Goal: Information Seeking & Learning: Learn about a topic

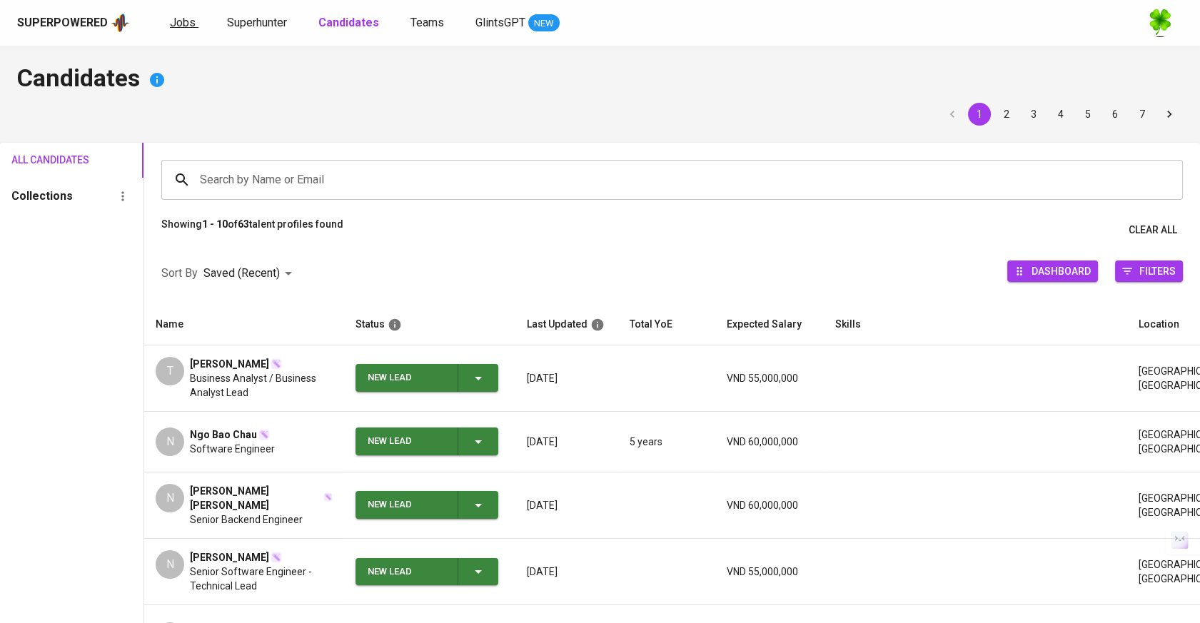
click at [186, 17] on span "Jobs" at bounding box center [183, 23] width 26 height 14
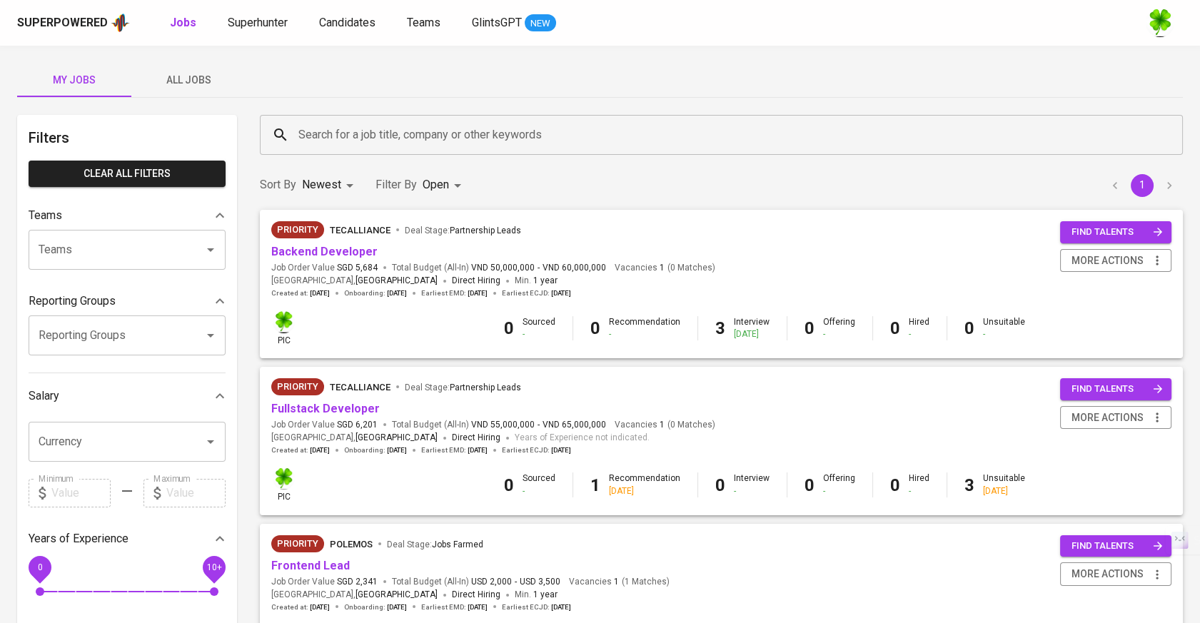
click at [203, 83] on span "All Jobs" at bounding box center [188, 80] width 97 height 18
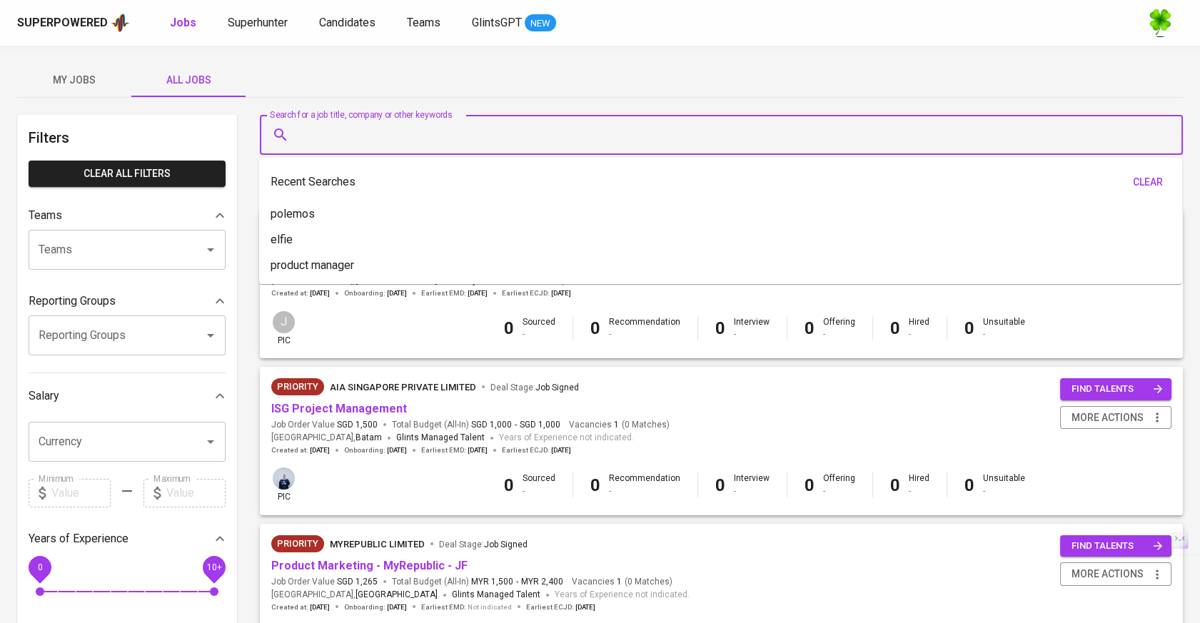
click at [383, 126] on input "Search for a job title, company or other keywords" at bounding box center [725, 134] width 860 height 27
click at [426, 121] on input "Search for a job title, company or other keywords" at bounding box center [725, 134] width 860 height 27
click at [552, 126] on input "Search for a job title, company or other keywords" at bounding box center [725, 134] width 860 height 27
paste input "Unearthed"
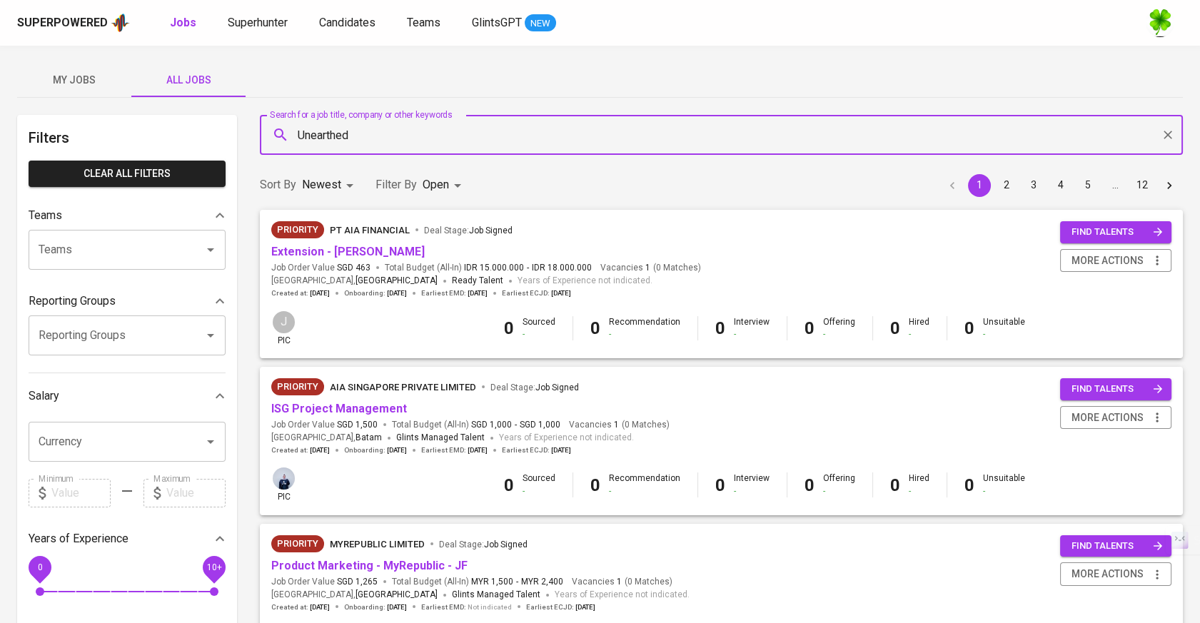
type input "Unearthed"
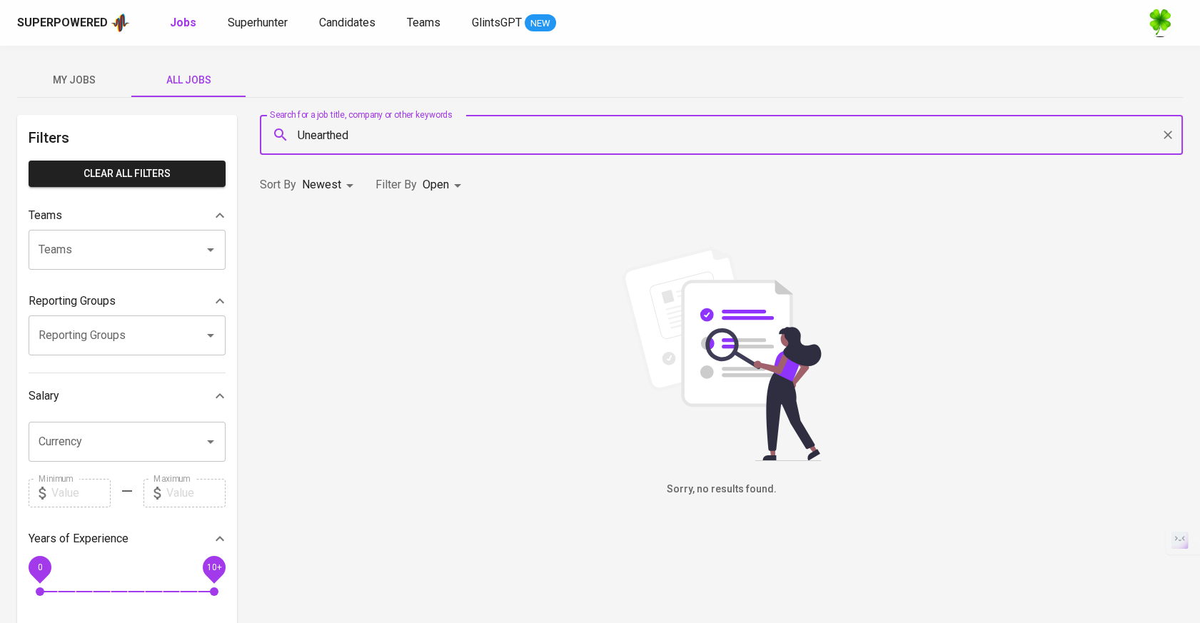
click at [460, 176] on body "Superpowered Jobs Superhunter Candidates Teams GlintsGPT NEW My Jobs All Jobs F…" at bounding box center [600, 487] width 1200 height 974
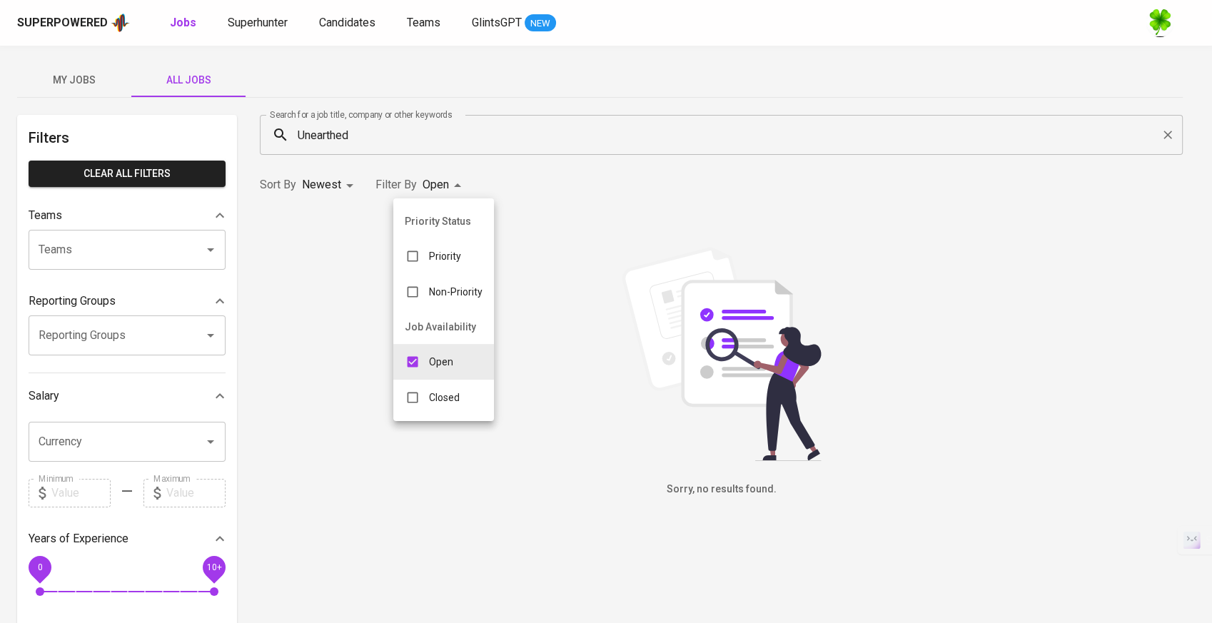
click at [428, 405] on div "Closed" at bounding box center [432, 397] width 78 height 27
type input "OPEN,CLOSE"
checkbox input "true"
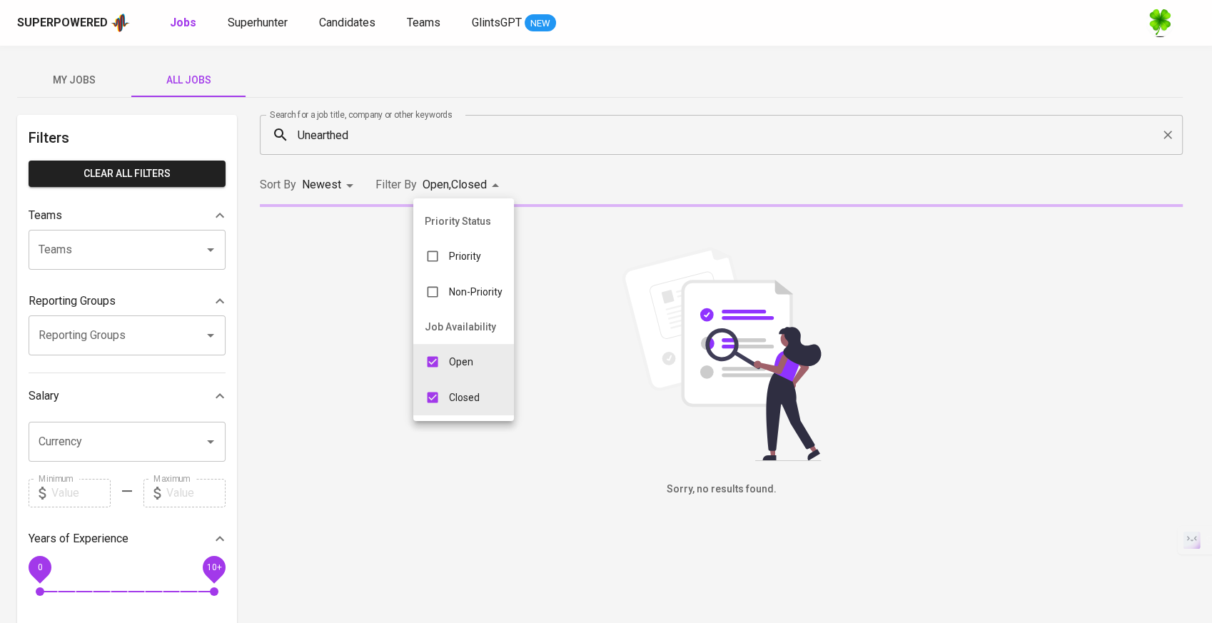
click at [441, 140] on div at bounding box center [606, 311] width 1212 height 623
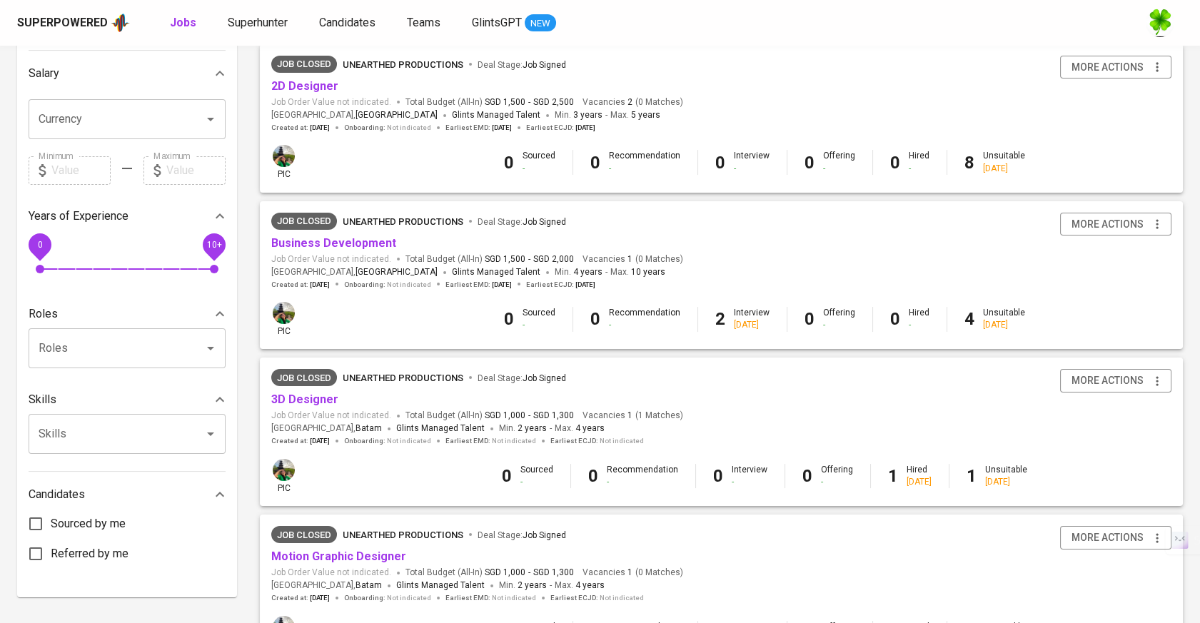
scroll to position [297, 0]
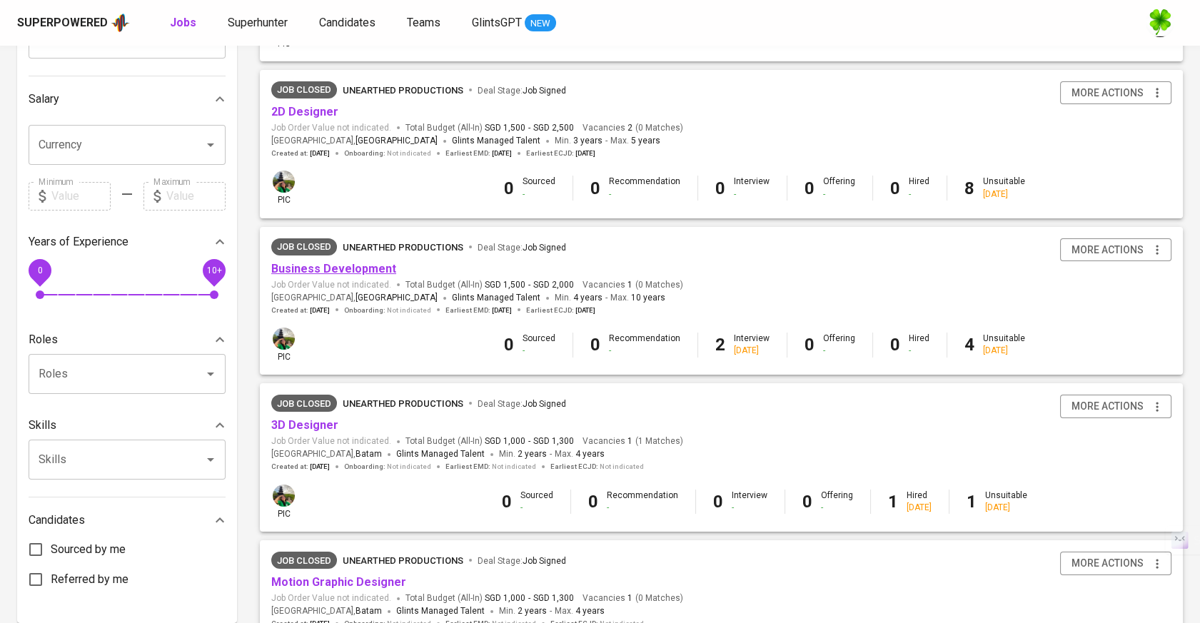
click at [348, 268] on link "Business Development" at bounding box center [333, 269] width 125 height 14
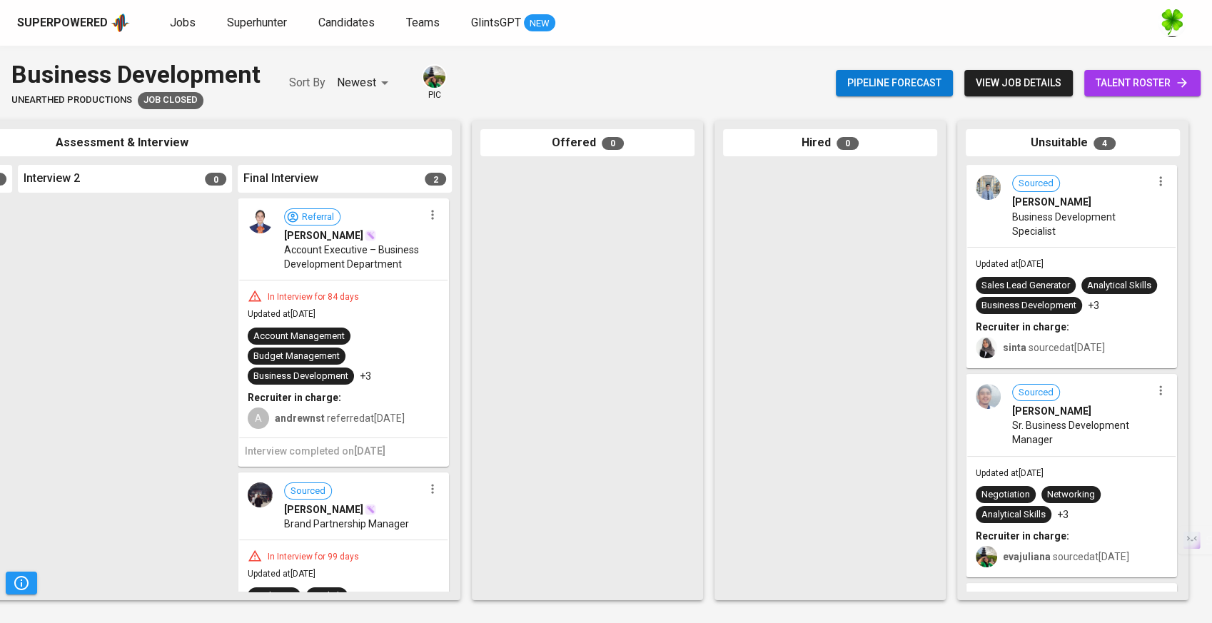
click at [1039, 243] on div "Sourced [PERSON_NAME] Business Development Specialist" at bounding box center [1071, 206] width 208 height 80
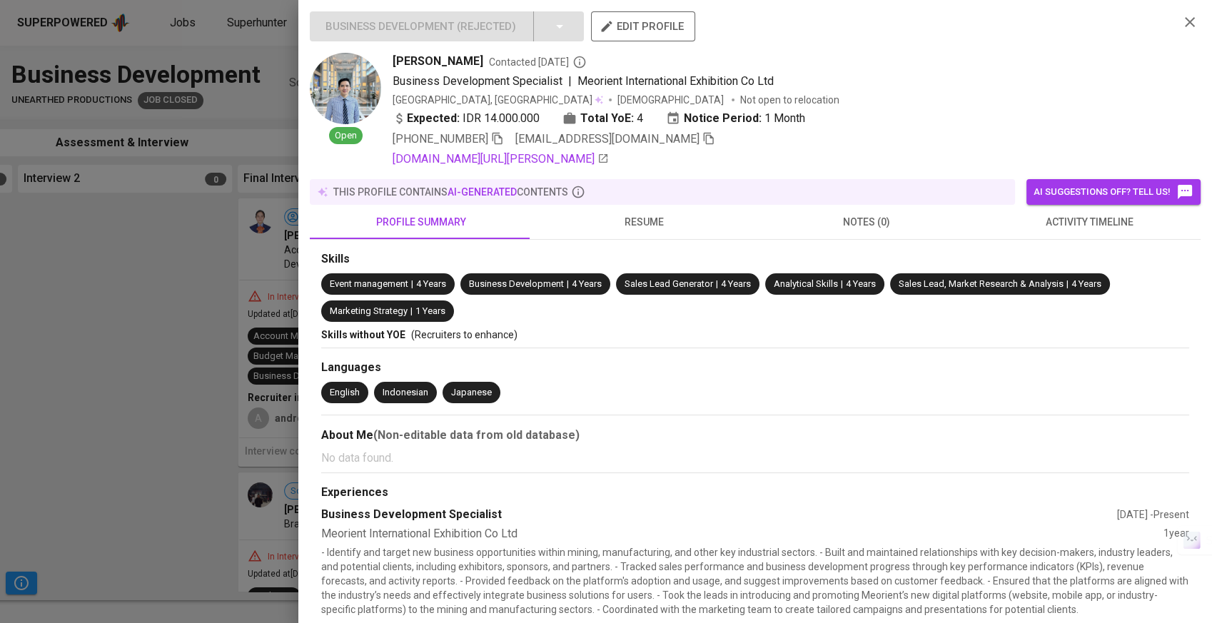
click at [1044, 224] on span "activity timeline" at bounding box center [1089, 222] width 206 height 18
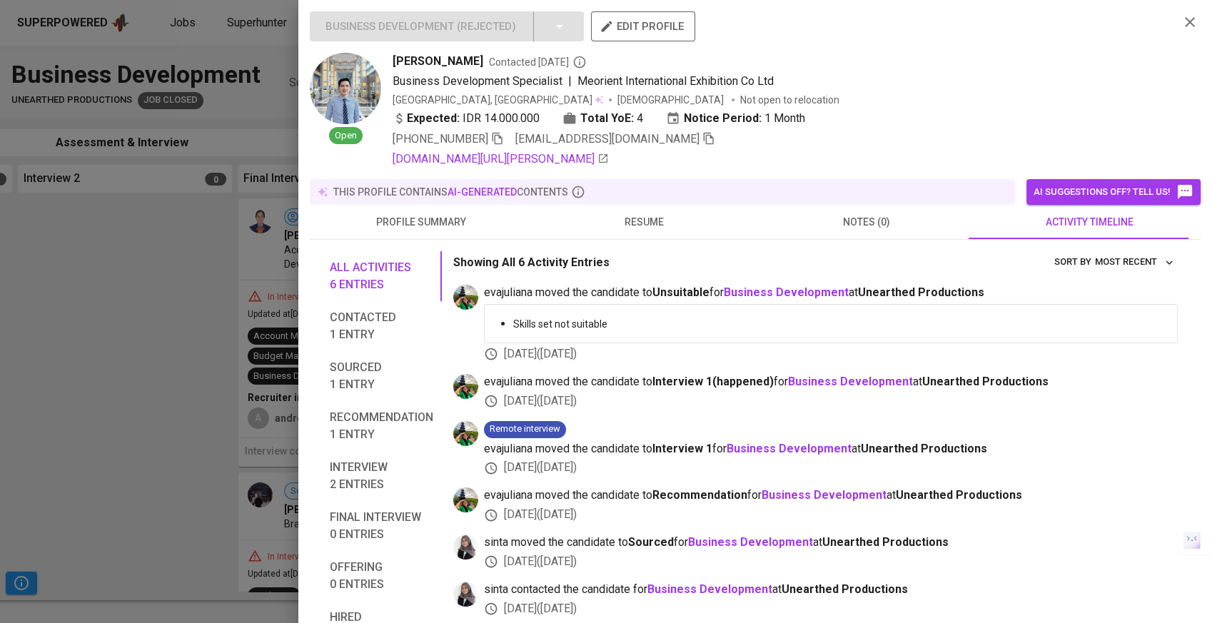
click at [674, 223] on span "resume" at bounding box center [644, 222] width 206 height 18
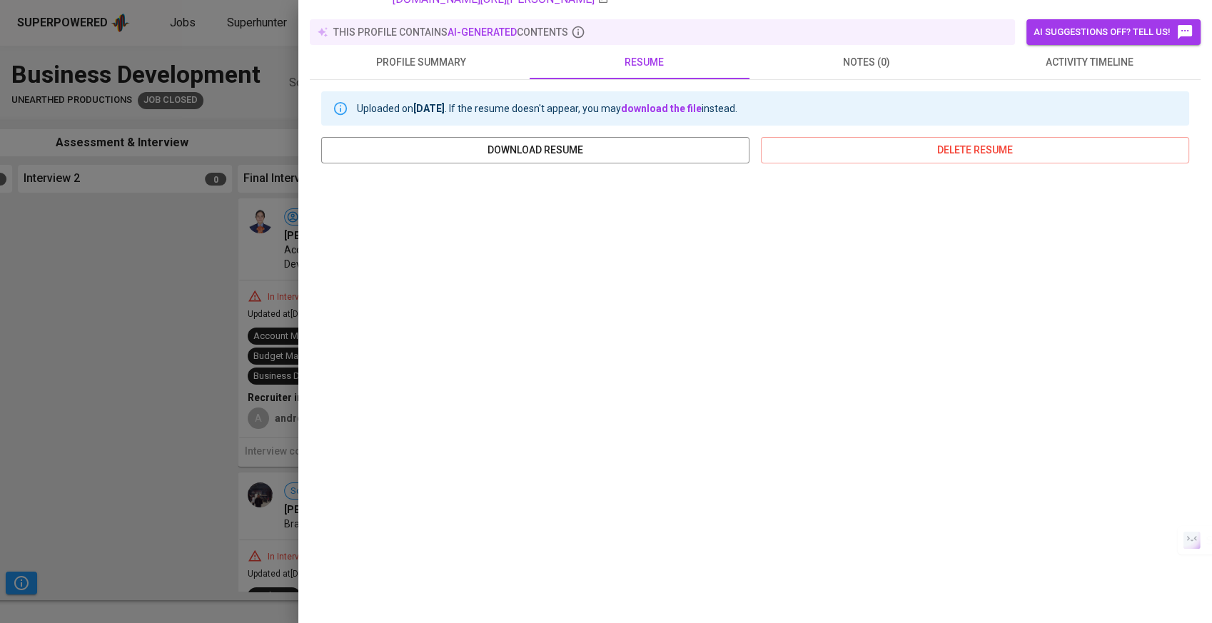
scroll to position [162, 0]
click at [245, 413] on div at bounding box center [606, 311] width 1212 height 623
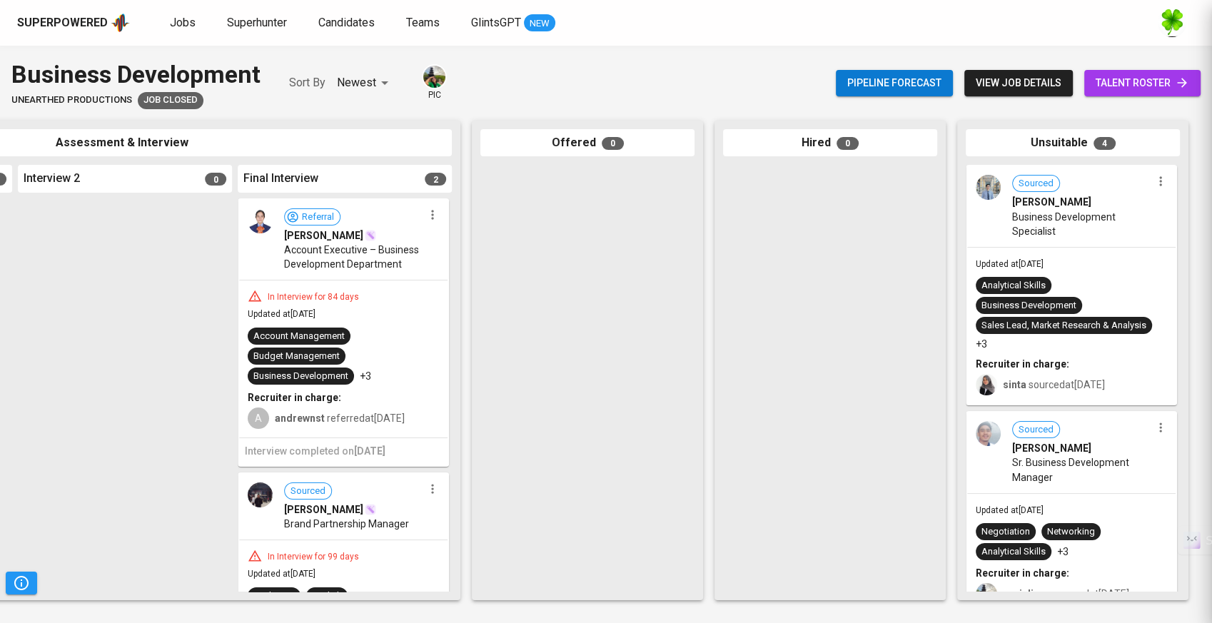
scroll to position [0, 0]
click at [385, 315] on div "In Interview for 84 days Updated at [DATE] Account Management Budget Management…" at bounding box center [343, 358] width 208 height 157
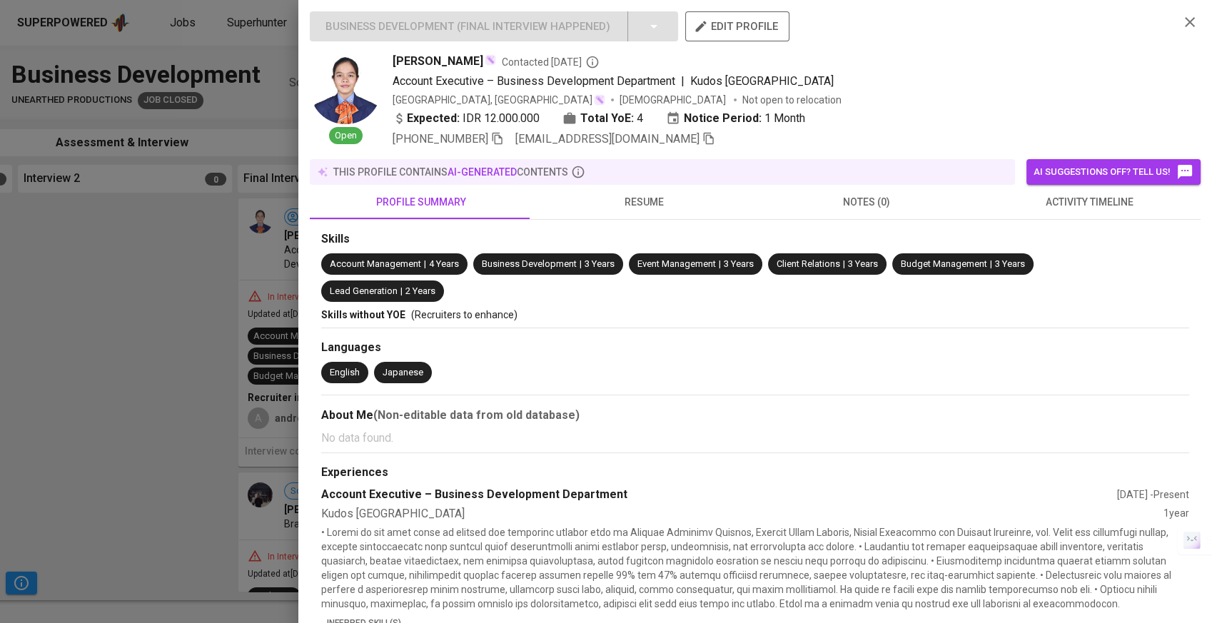
click at [1013, 206] on span "activity timeline" at bounding box center [1089, 202] width 206 height 18
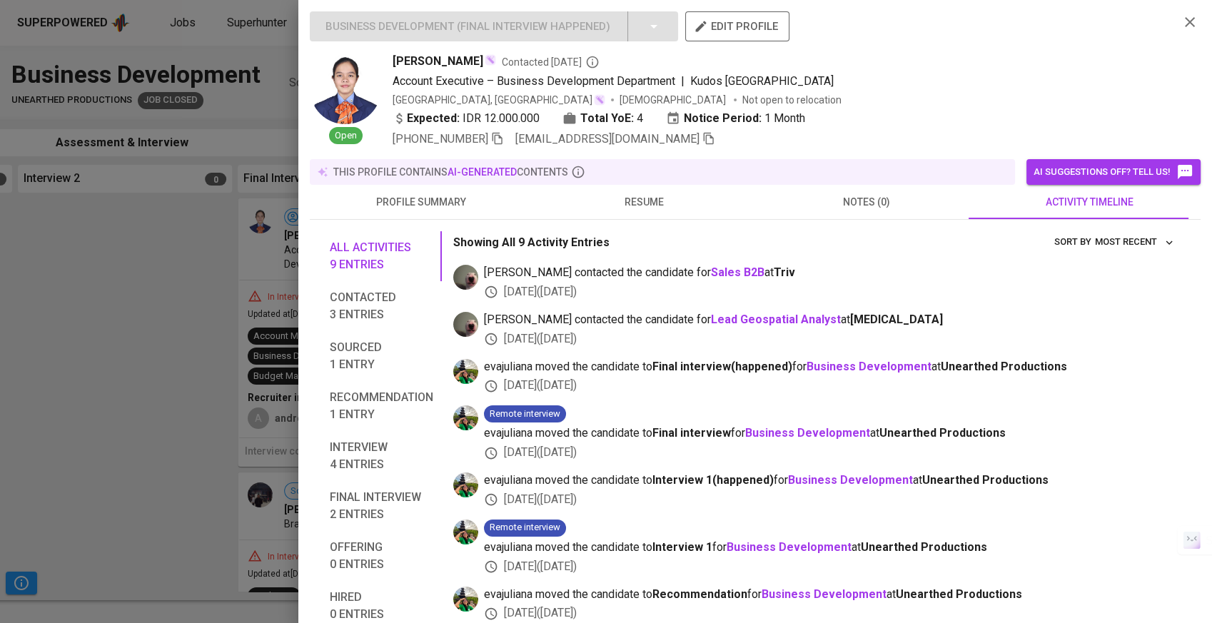
click at [628, 214] on button "resume" at bounding box center [643, 202] width 223 height 34
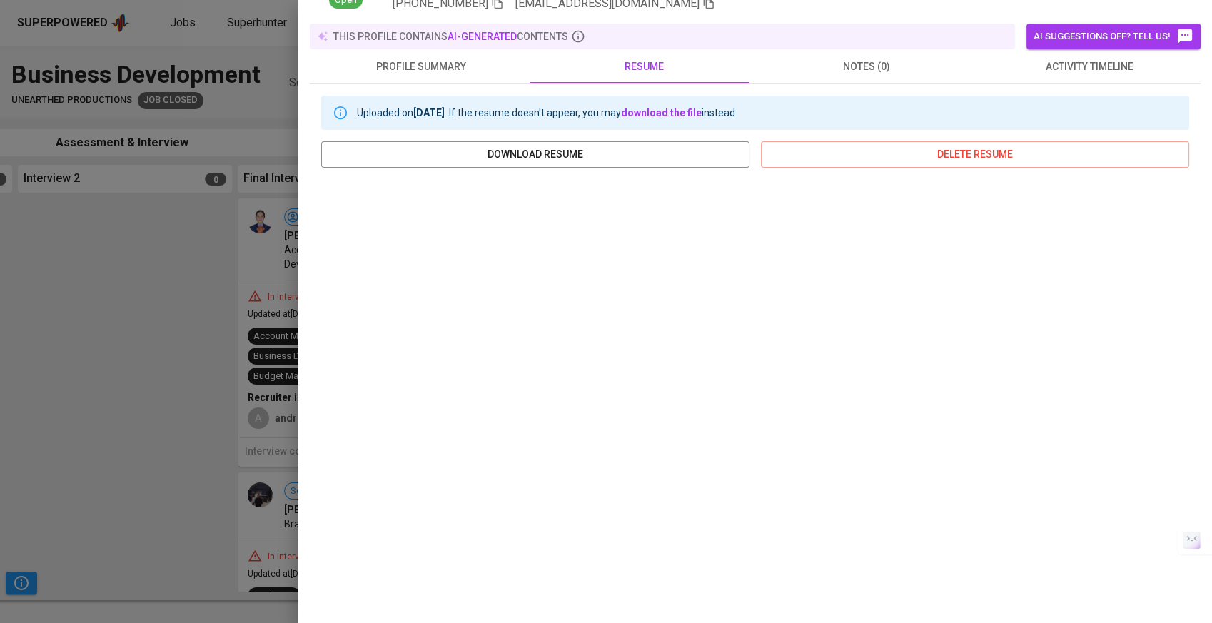
scroll to position [143, 0]
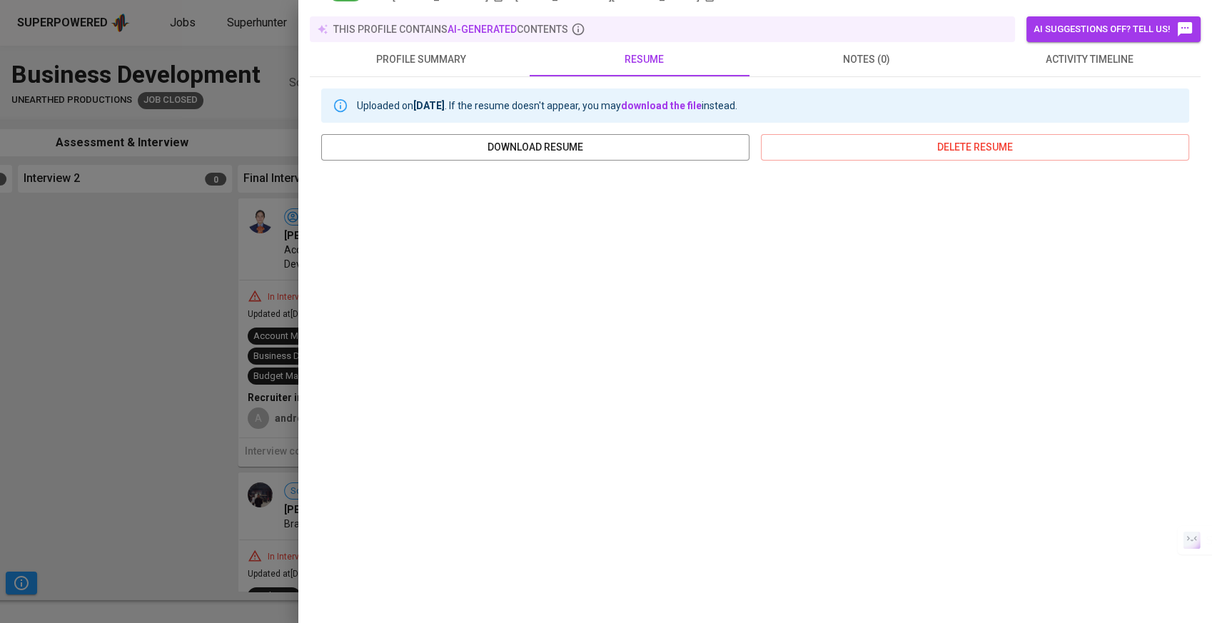
click at [238, 434] on div at bounding box center [606, 311] width 1212 height 623
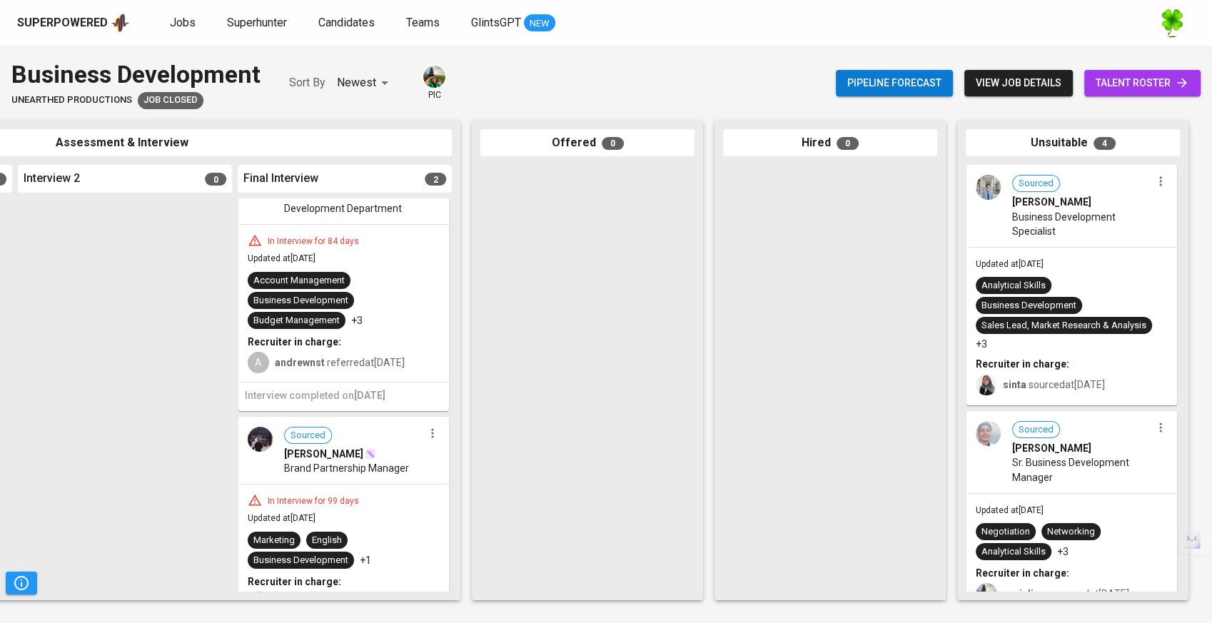
scroll to position [79, 0]
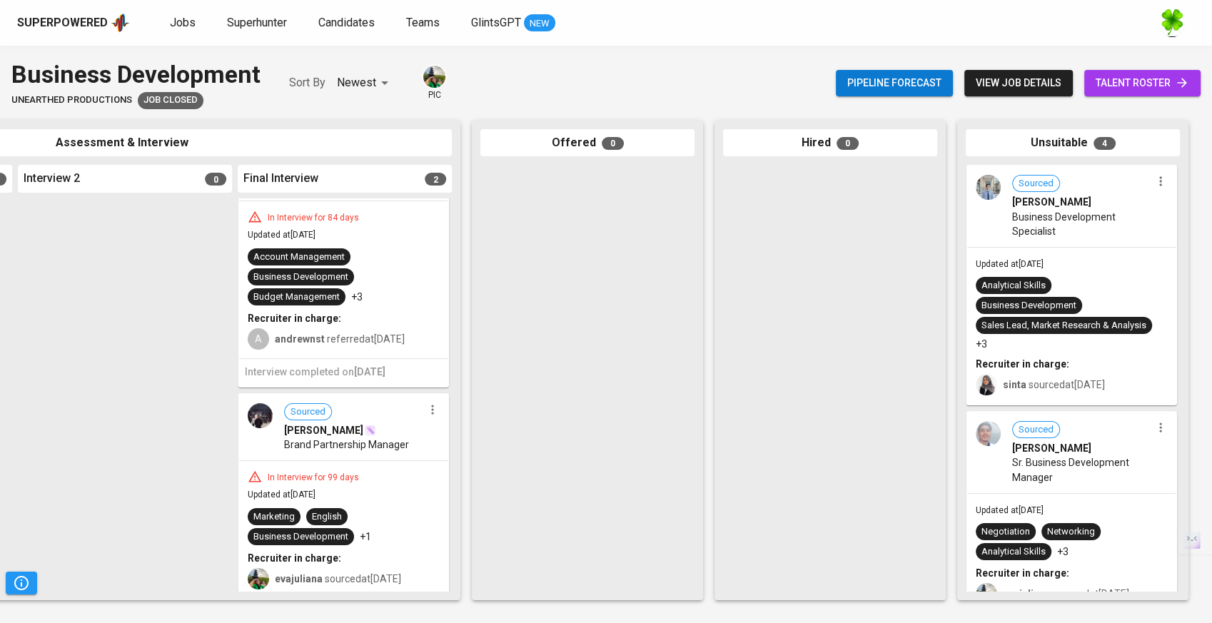
click at [338, 432] on span "[PERSON_NAME]" at bounding box center [323, 430] width 79 height 14
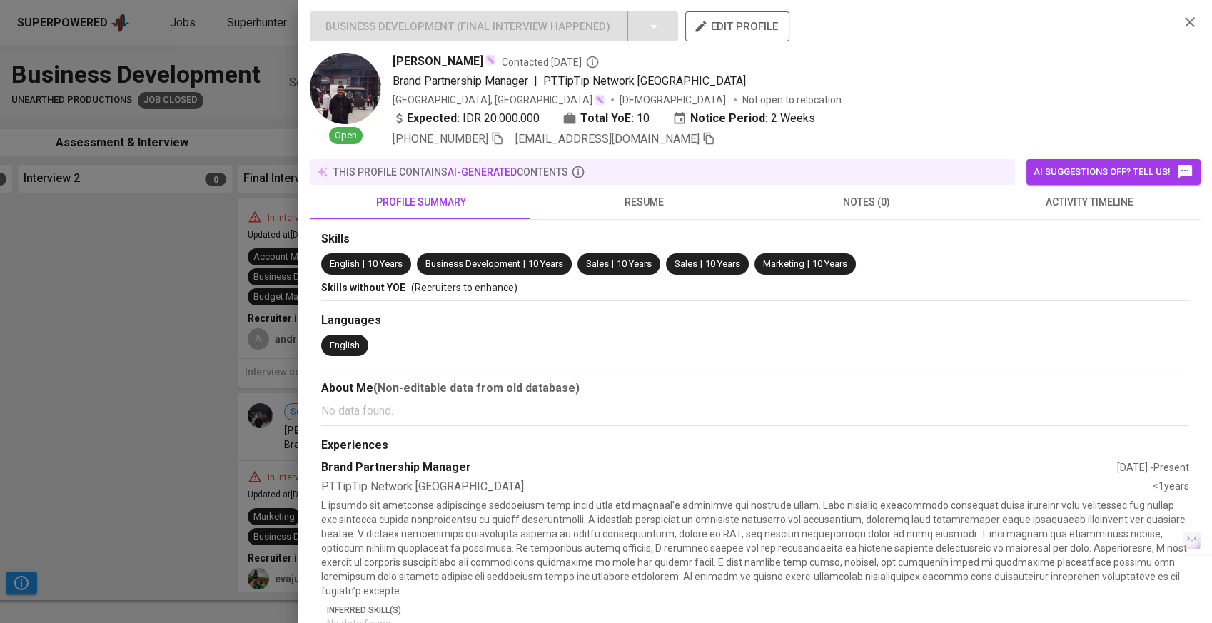
click at [667, 217] on button "resume" at bounding box center [643, 202] width 223 height 34
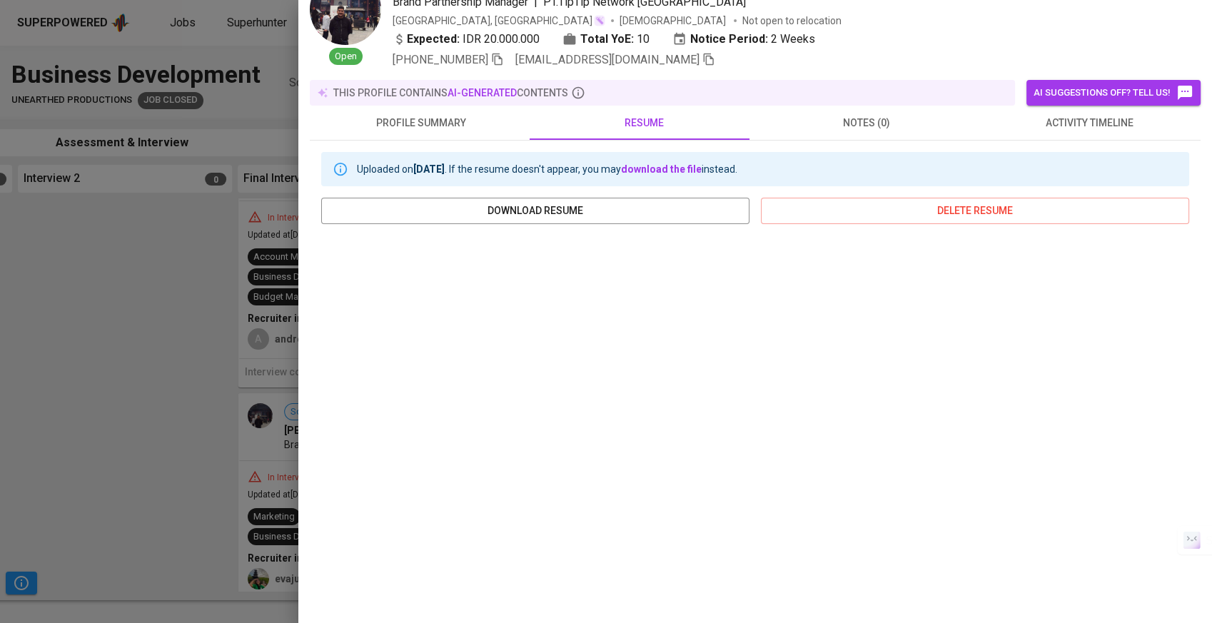
scroll to position [143, 0]
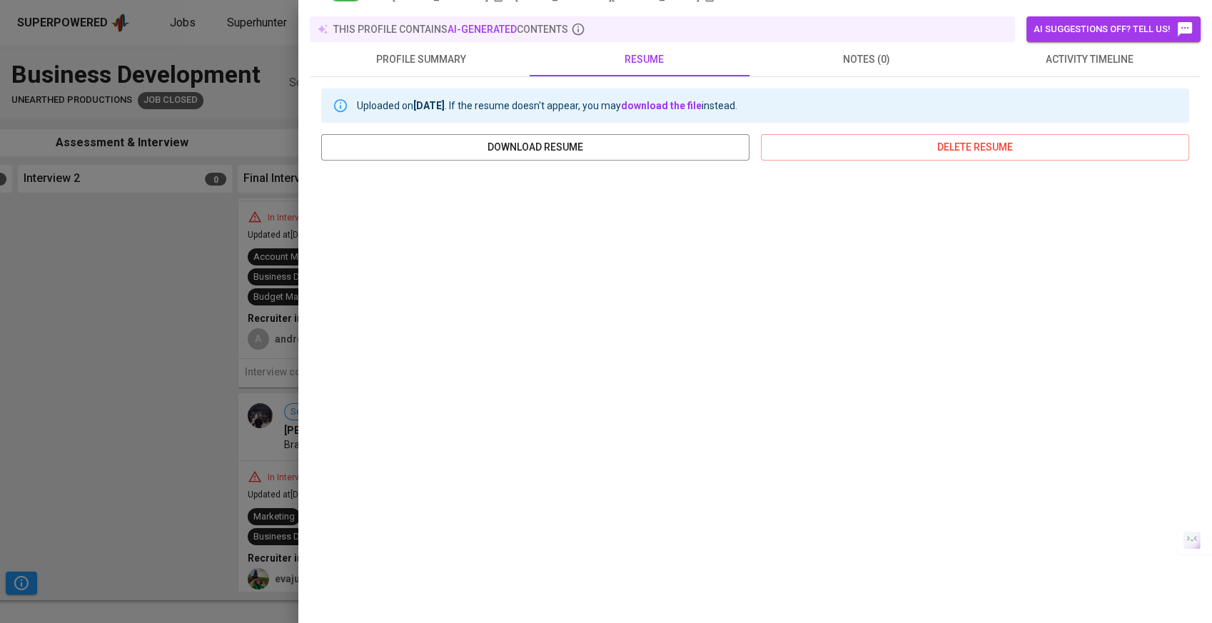
click at [172, 333] on div at bounding box center [606, 311] width 1212 height 623
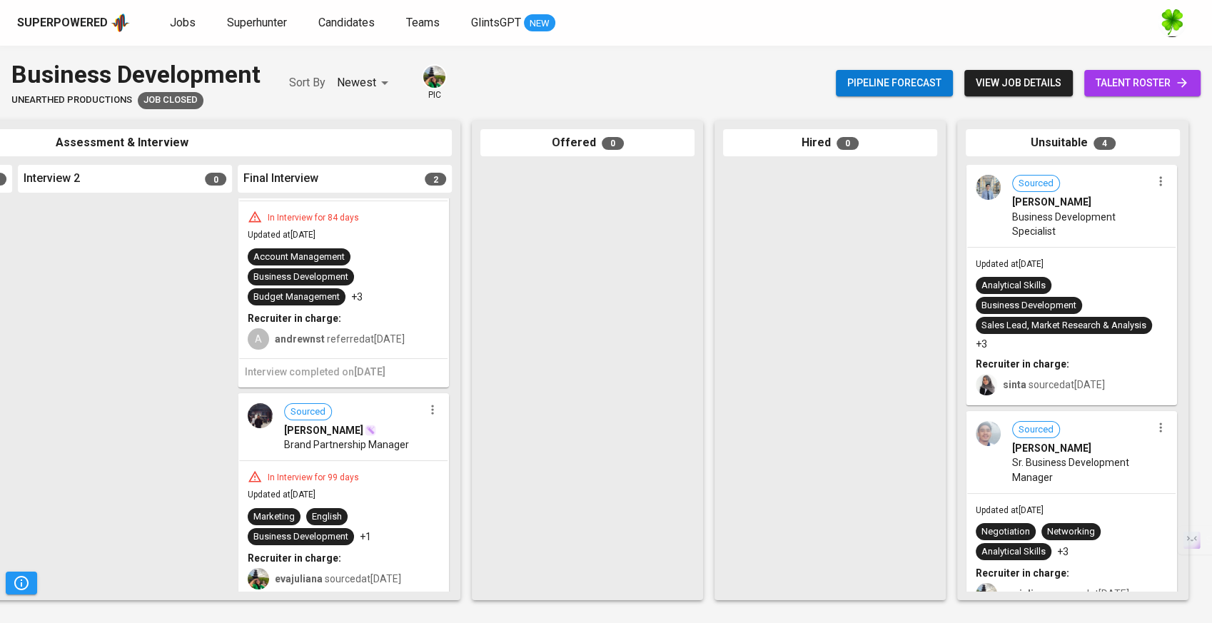
scroll to position [123, 0]
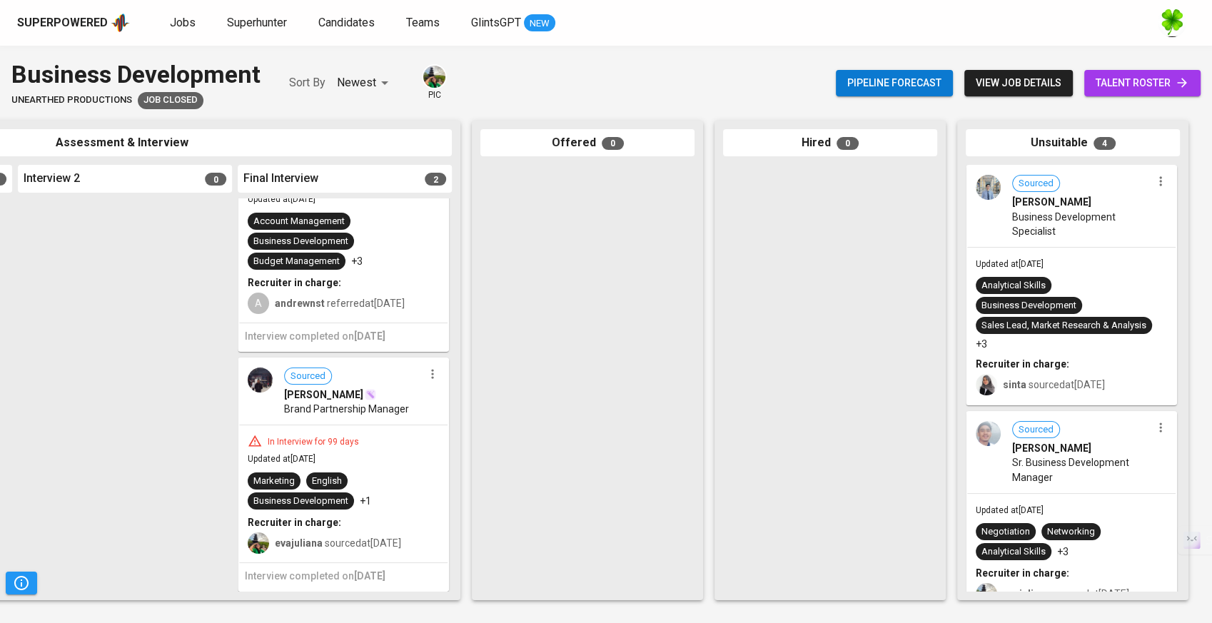
click at [1130, 263] on div "Updated at [DATE] Analytical Skills Business Development Sales Lead, Market Res…" at bounding box center [1071, 326] width 208 height 157
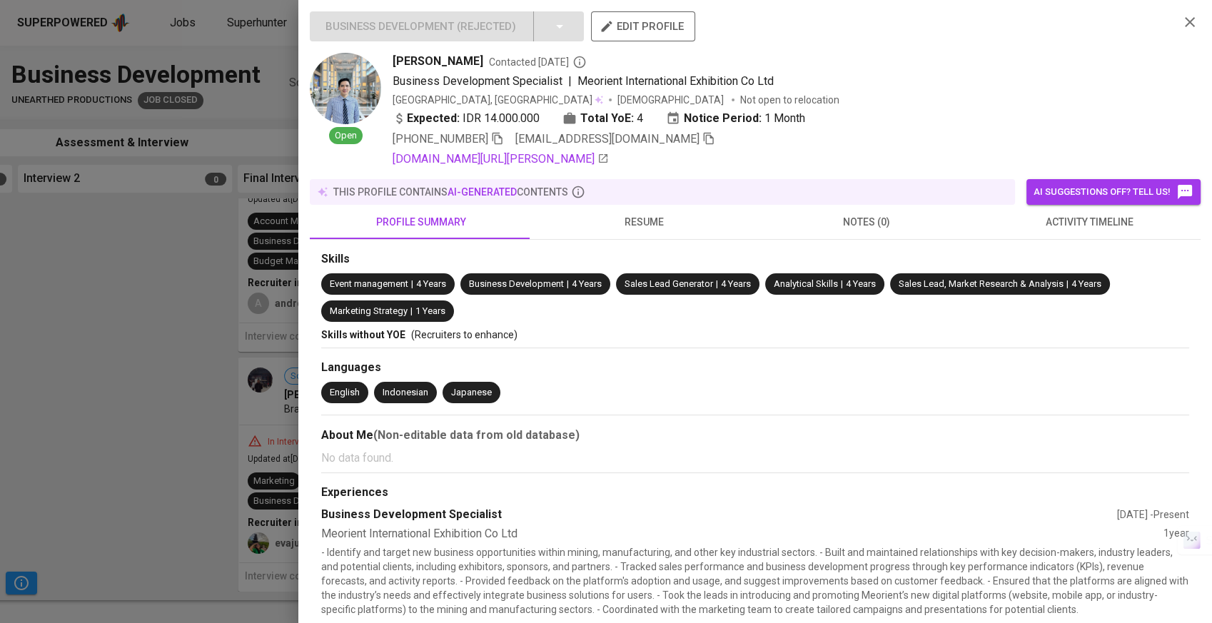
click at [1135, 235] on button "activity timeline" at bounding box center [1089, 222] width 223 height 34
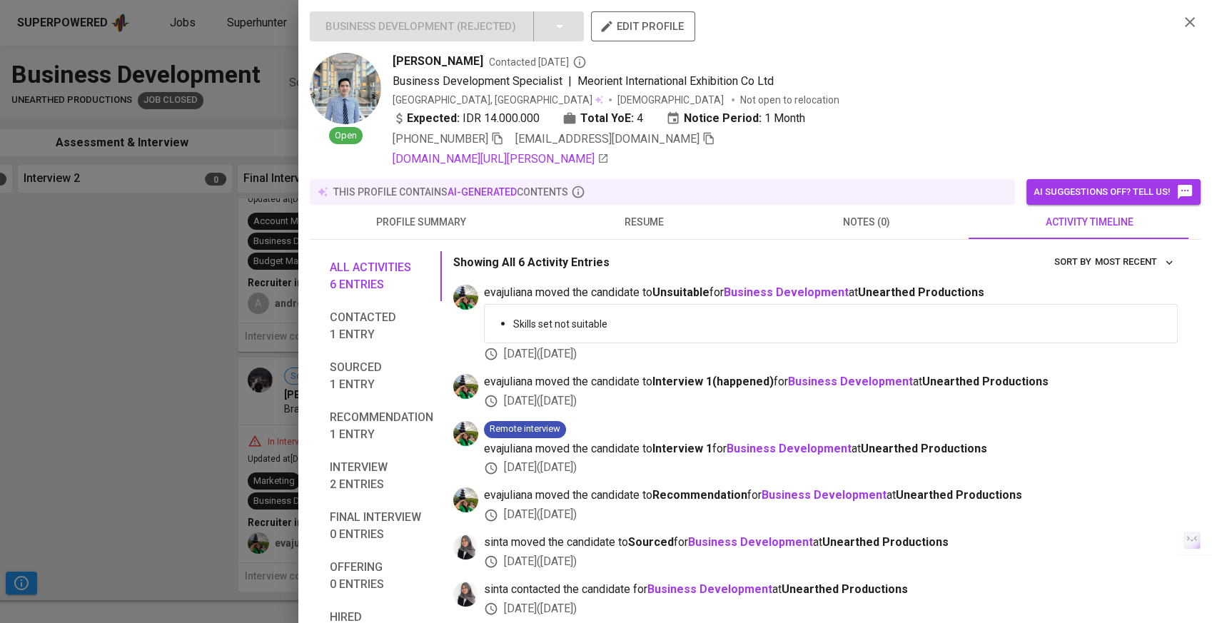
click at [156, 410] on div at bounding box center [606, 311] width 1212 height 623
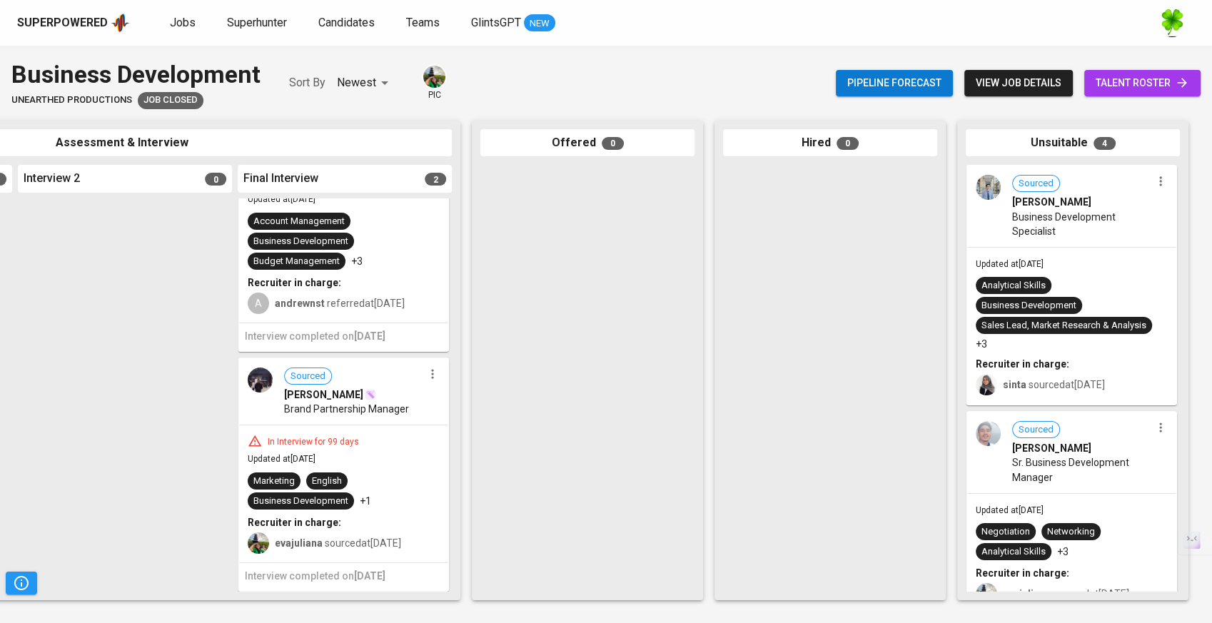
click at [400, 290] on div "A [DEMOGRAPHIC_DATA] referred at [DATE]" at bounding box center [343, 302] width 191 height 24
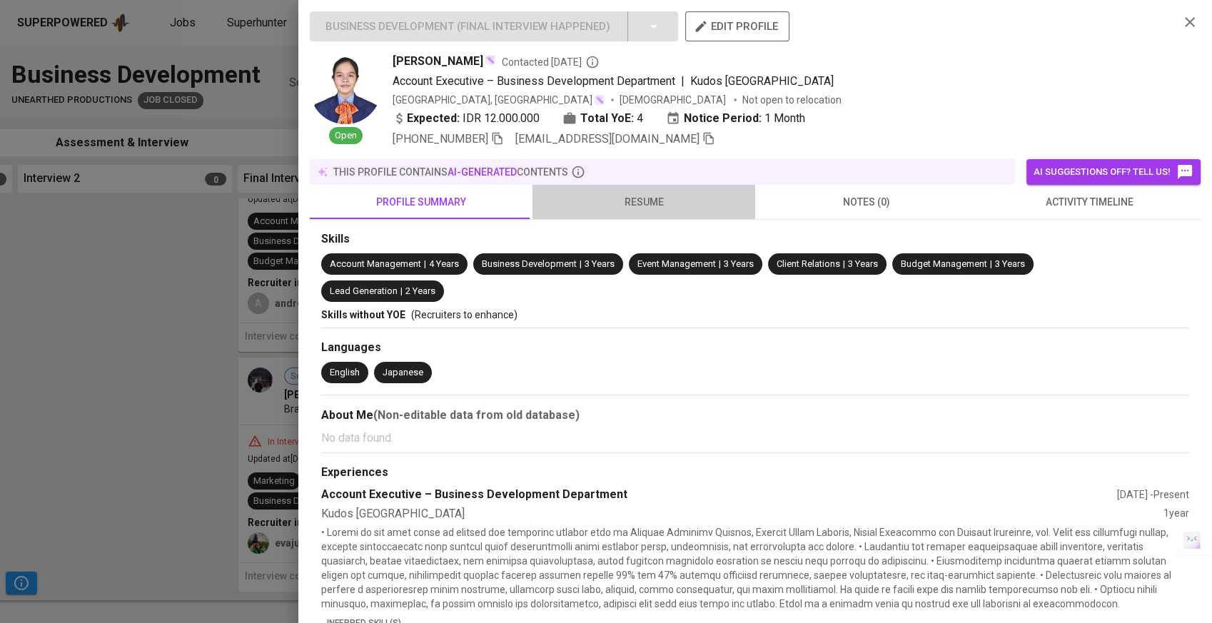
click at [658, 201] on span "resume" at bounding box center [644, 202] width 206 height 18
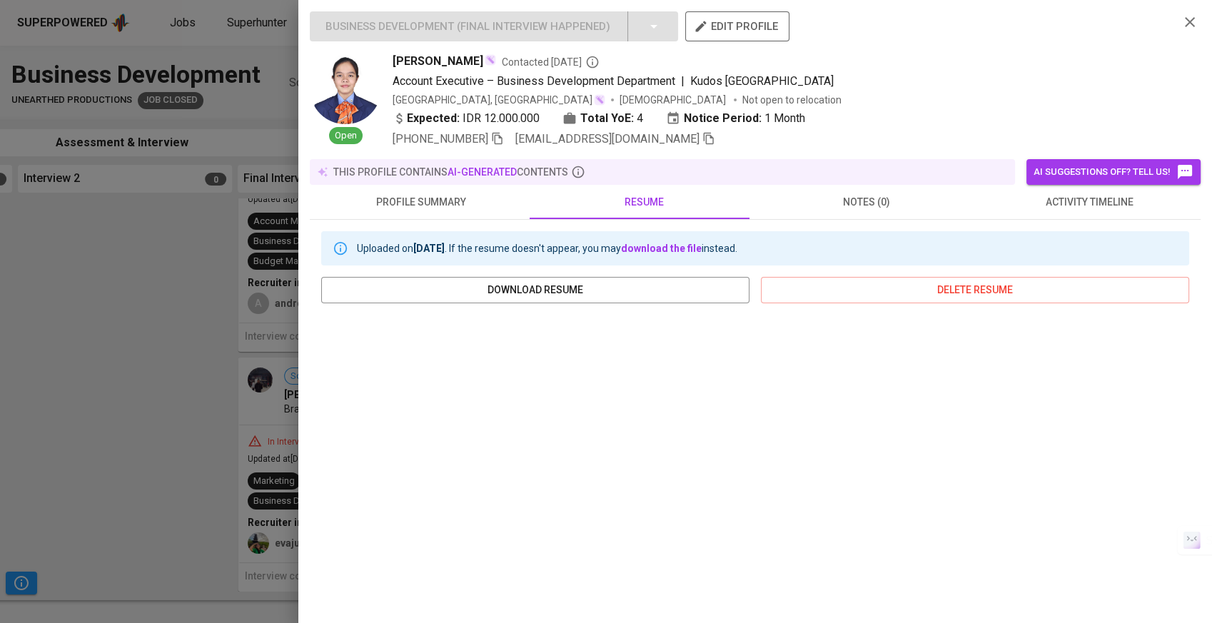
scroll to position [79, 0]
